Goal: Information Seeking & Learning: Learn about a topic

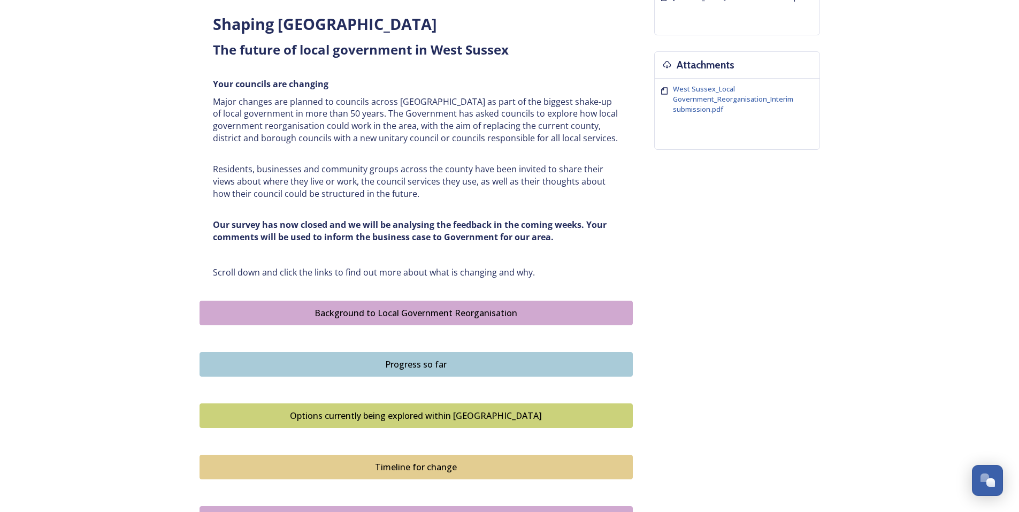
scroll to position [428, 0]
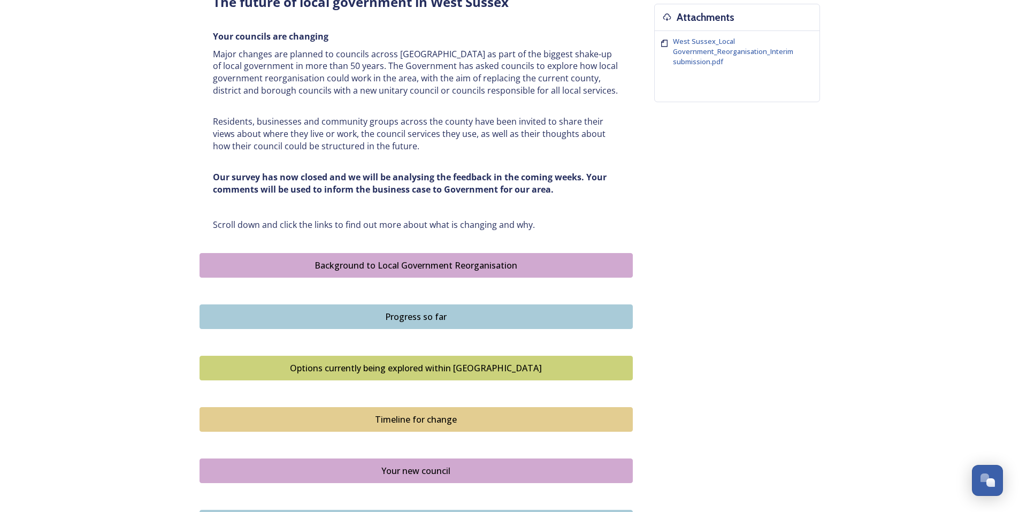
click at [408, 363] on div "Options currently being explored within [GEOGRAPHIC_DATA]" at bounding box center [415, 368] width 421 height 13
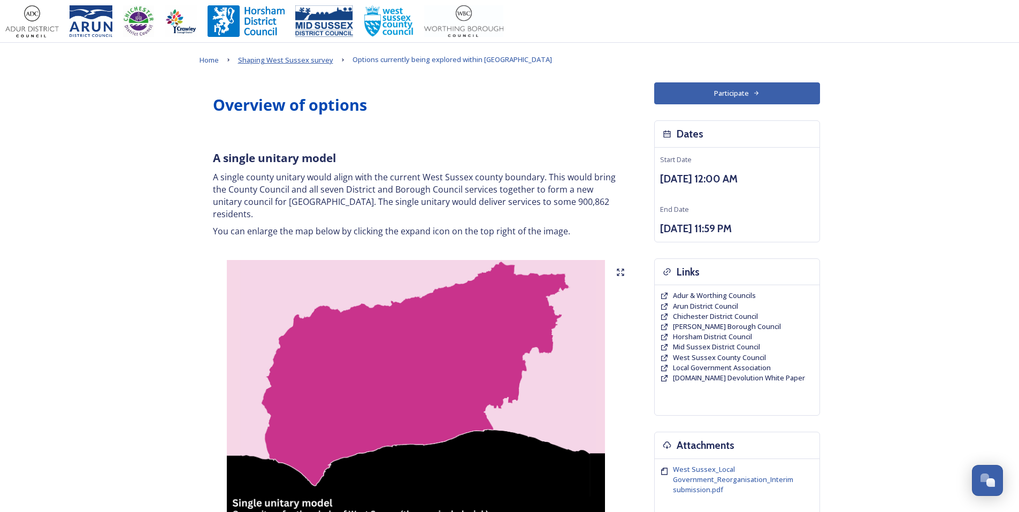
click at [317, 64] on span "Shaping West Sussex survey" at bounding box center [285, 60] width 95 height 10
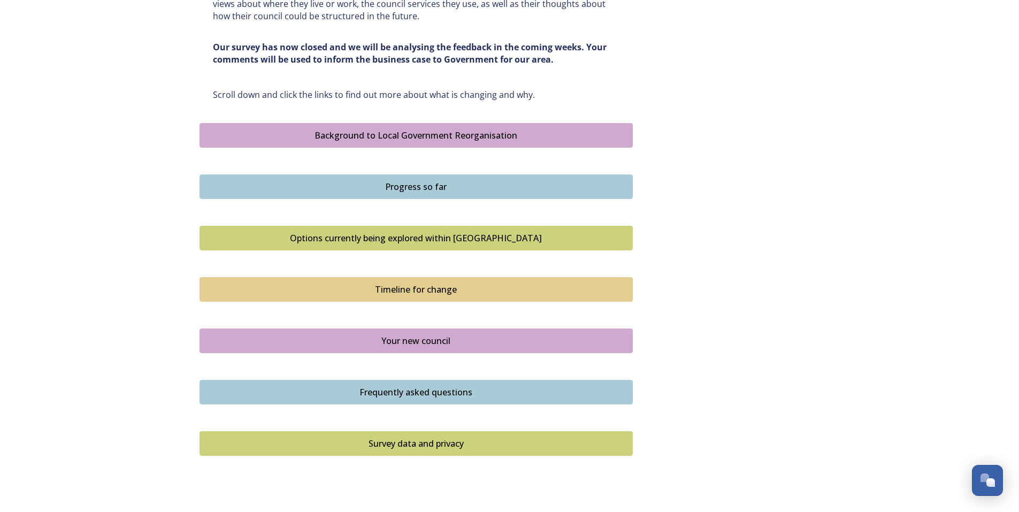
scroll to position [588, 0]
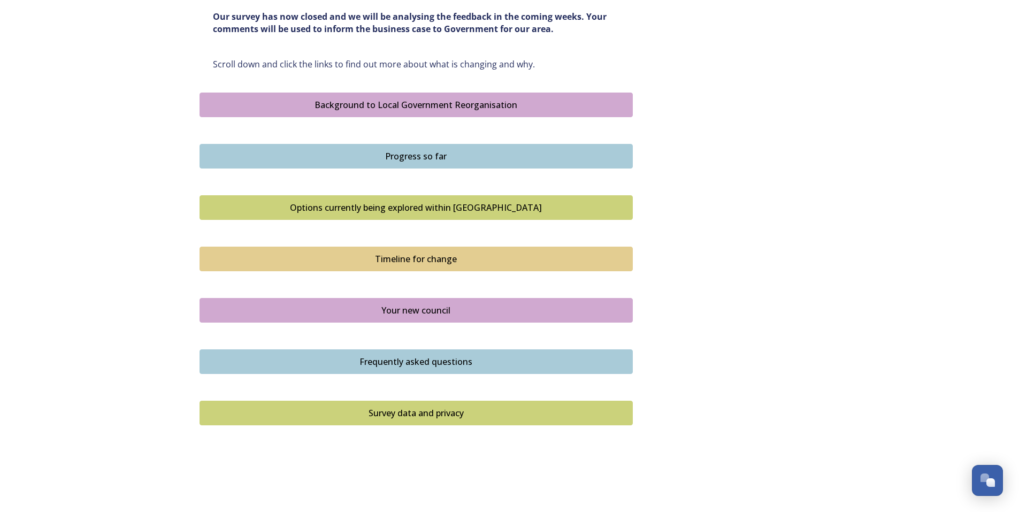
click at [415, 310] on div "Your new council" at bounding box center [415, 310] width 421 height 13
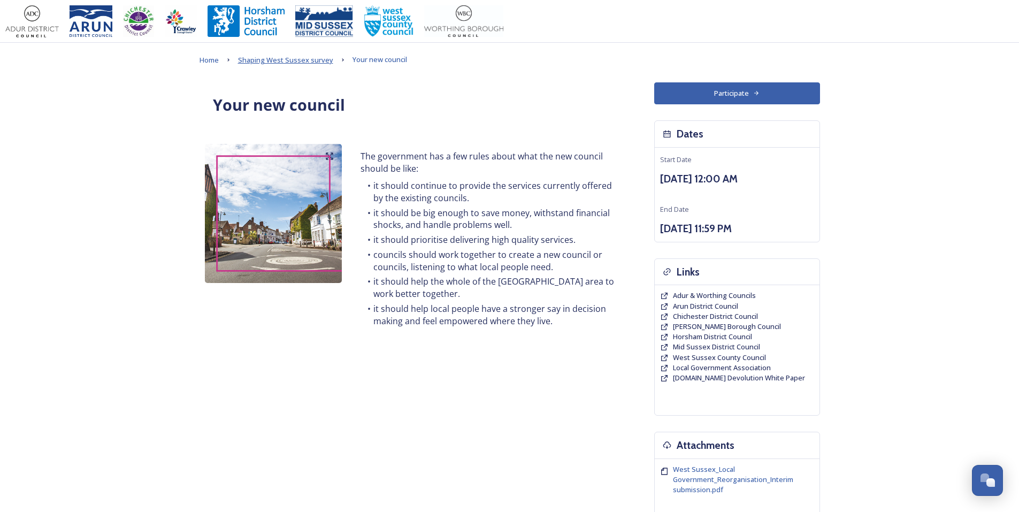
click at [304, 63] on span "Shaping West Sussex survey" at bounding box center [285, 60] width 95 height 10
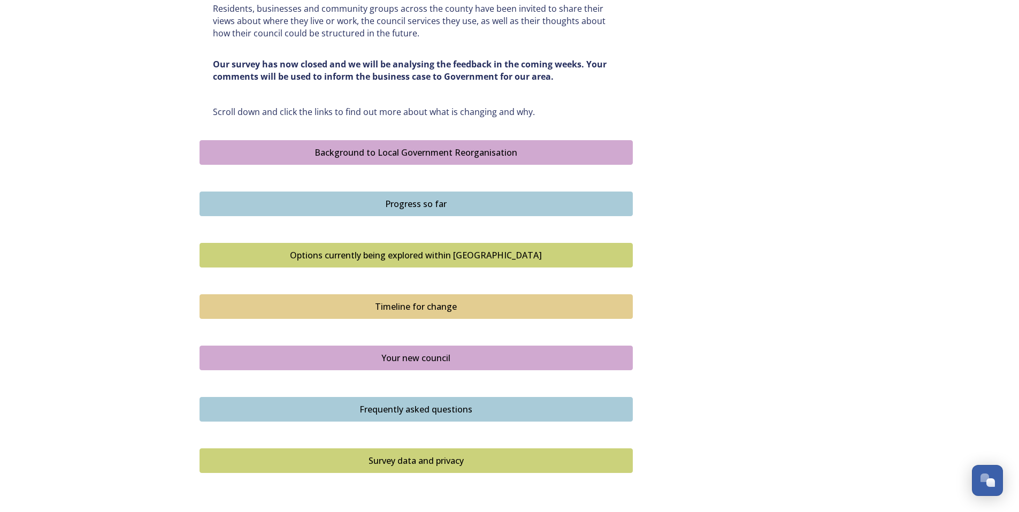
scroll to position [588, 0]
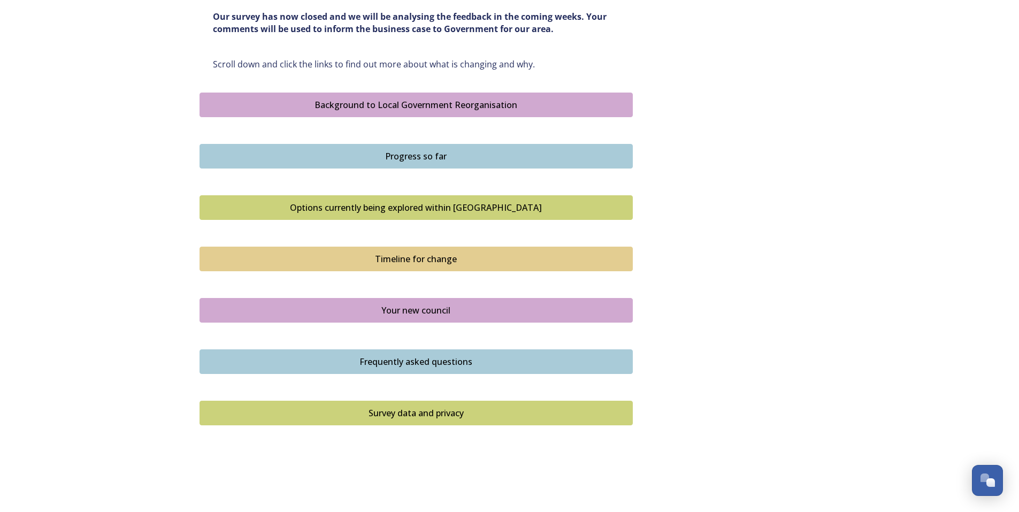
click at [400, 363] on div "Frequently asked questions" at bounding box center [415, 361] width 421 height 13
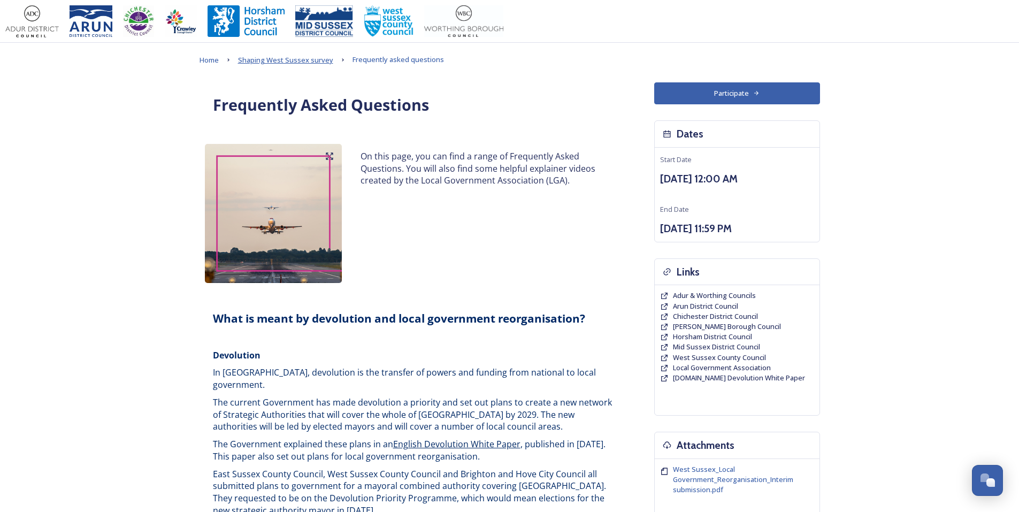
click at [310, 58] on span "Shaping West Sussex survey" at bounding box center [285, 60] width 95 height 10
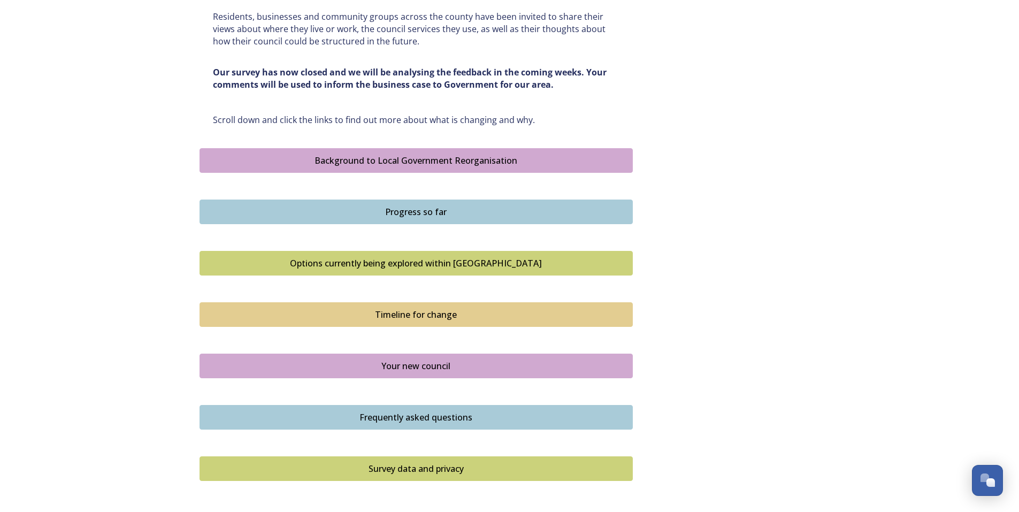
scroll to position [535, 0]
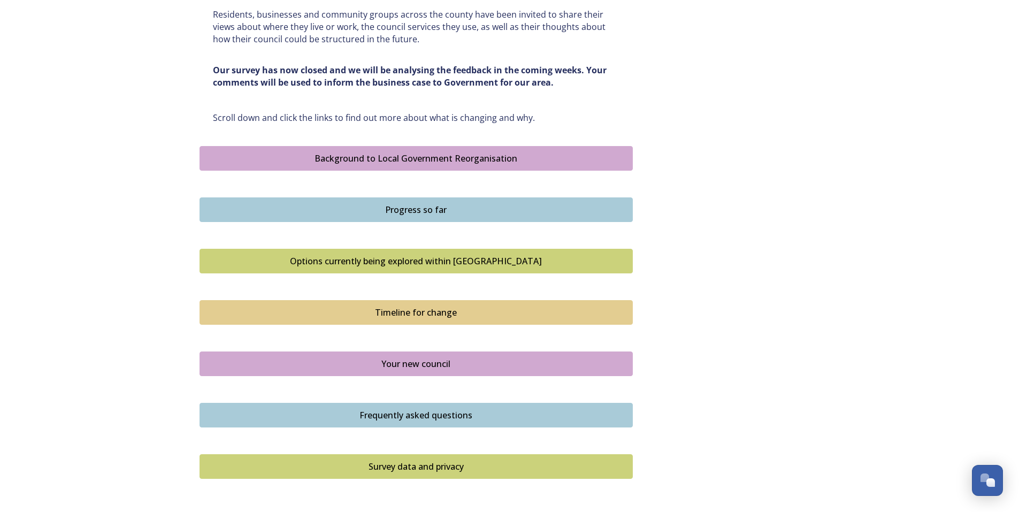
click at [416, 208] on div "Progress so far" at bounding box center [415, 209] width 421 height 13
